Goal: Find specific page/section

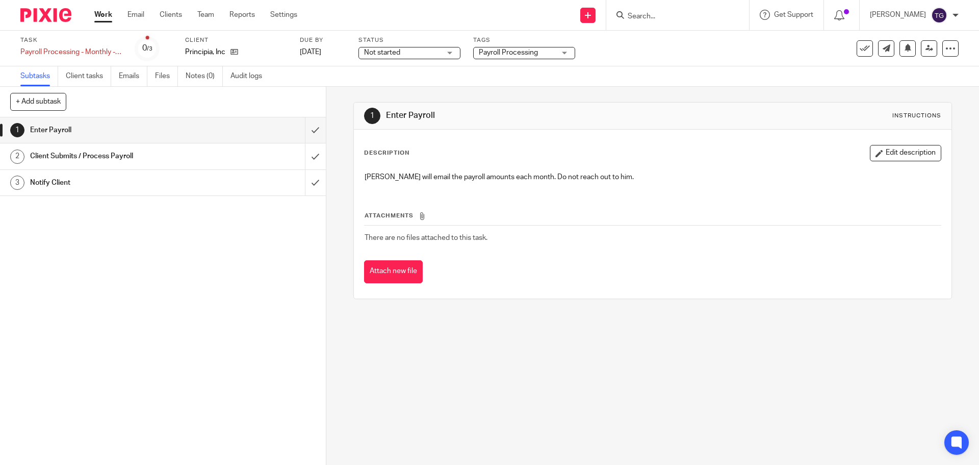
click at [276, 162] on div "Client Submits / Process Payroll" at bounding box center [162, 155] width 265 height 15
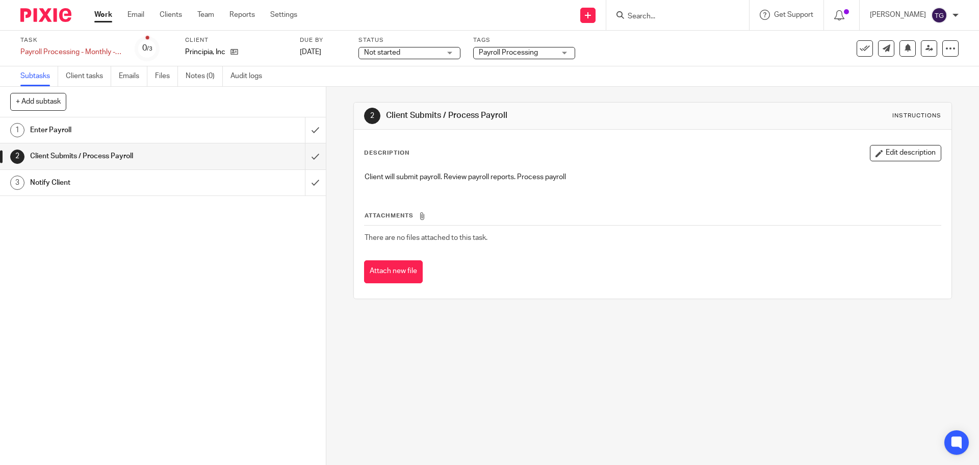
click at [27, 15] on img at bounding box center [45, 15] width 51 height 14
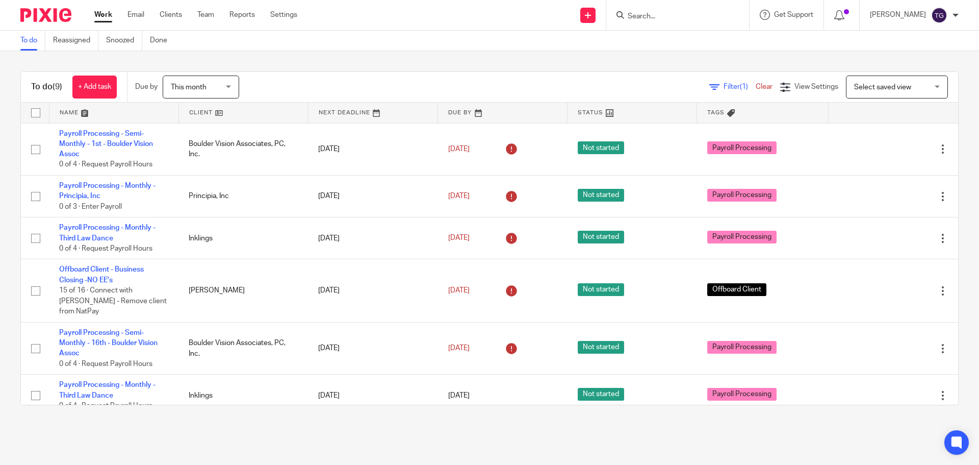
click at [677, 17] on input "Search" at bounding box center [673, 16] width 92 height 9
